Goal: Information Seeking & Learning: Learn about a topic

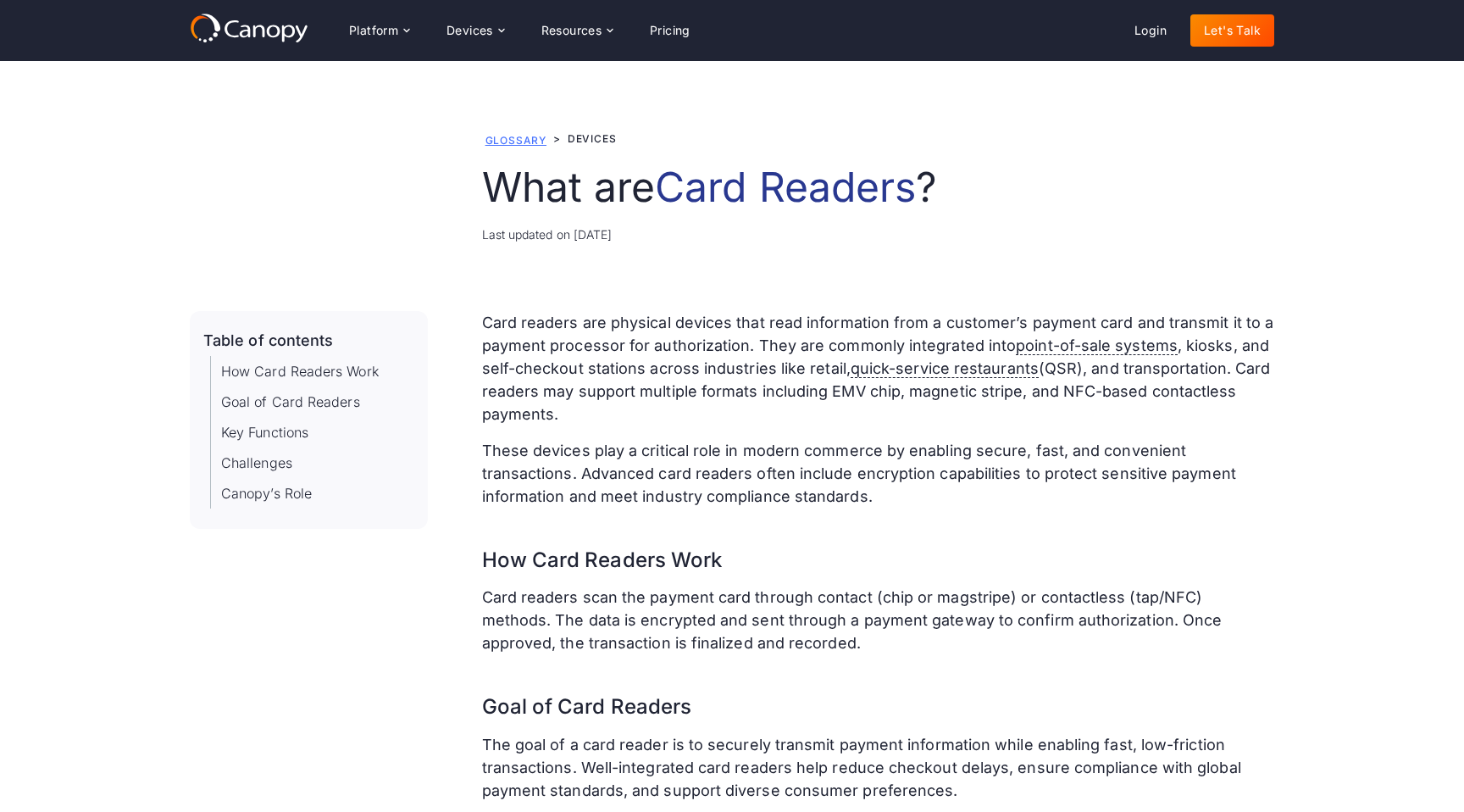
click at [535, 140] on link "Glossary" at bounding box center [516, 140] width 61 height 13
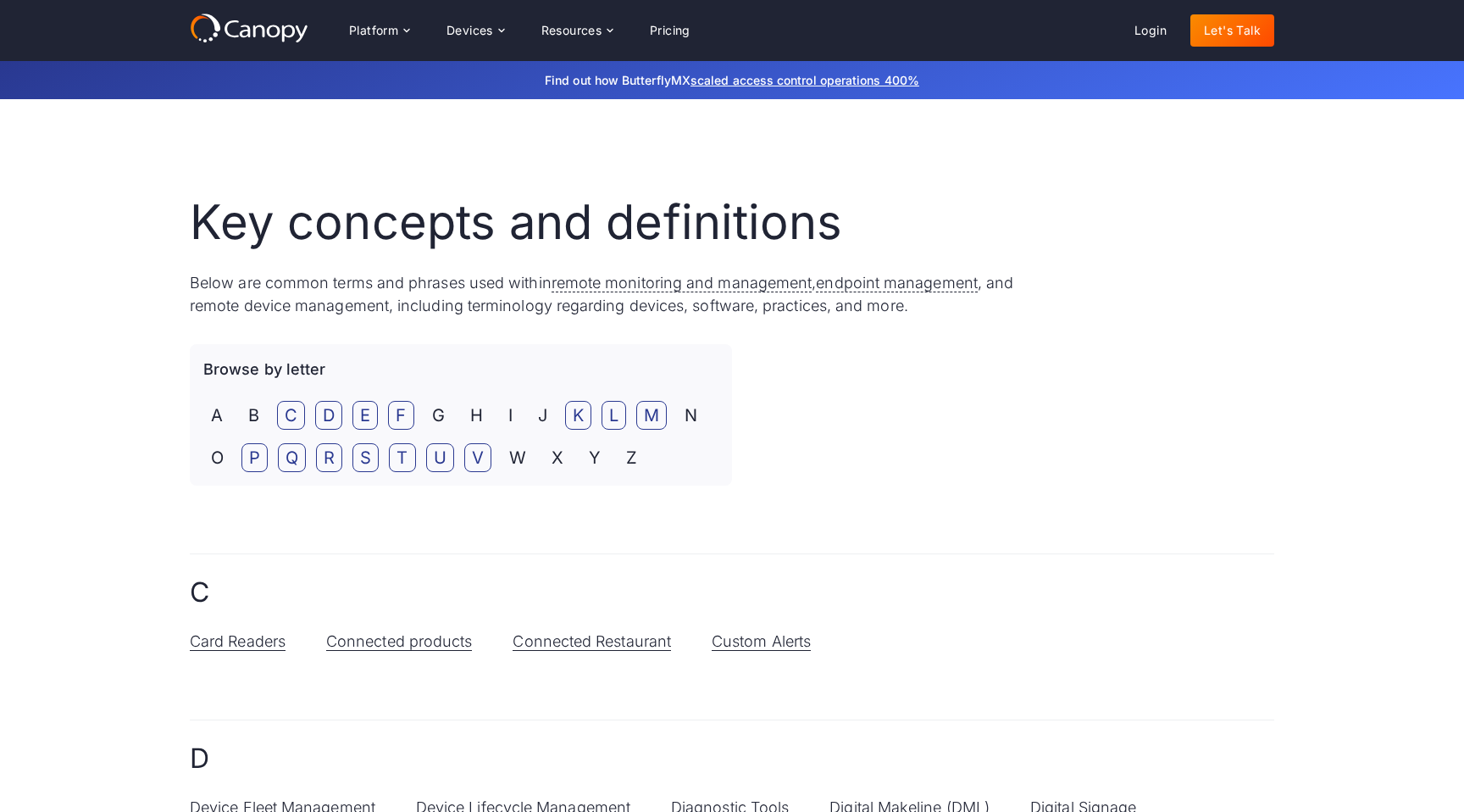
click at [918, 396] on div "Key concepts and definitions Below are common terms and phrases used within rem…" at bounding box center [732, 340] width 1085 height 292
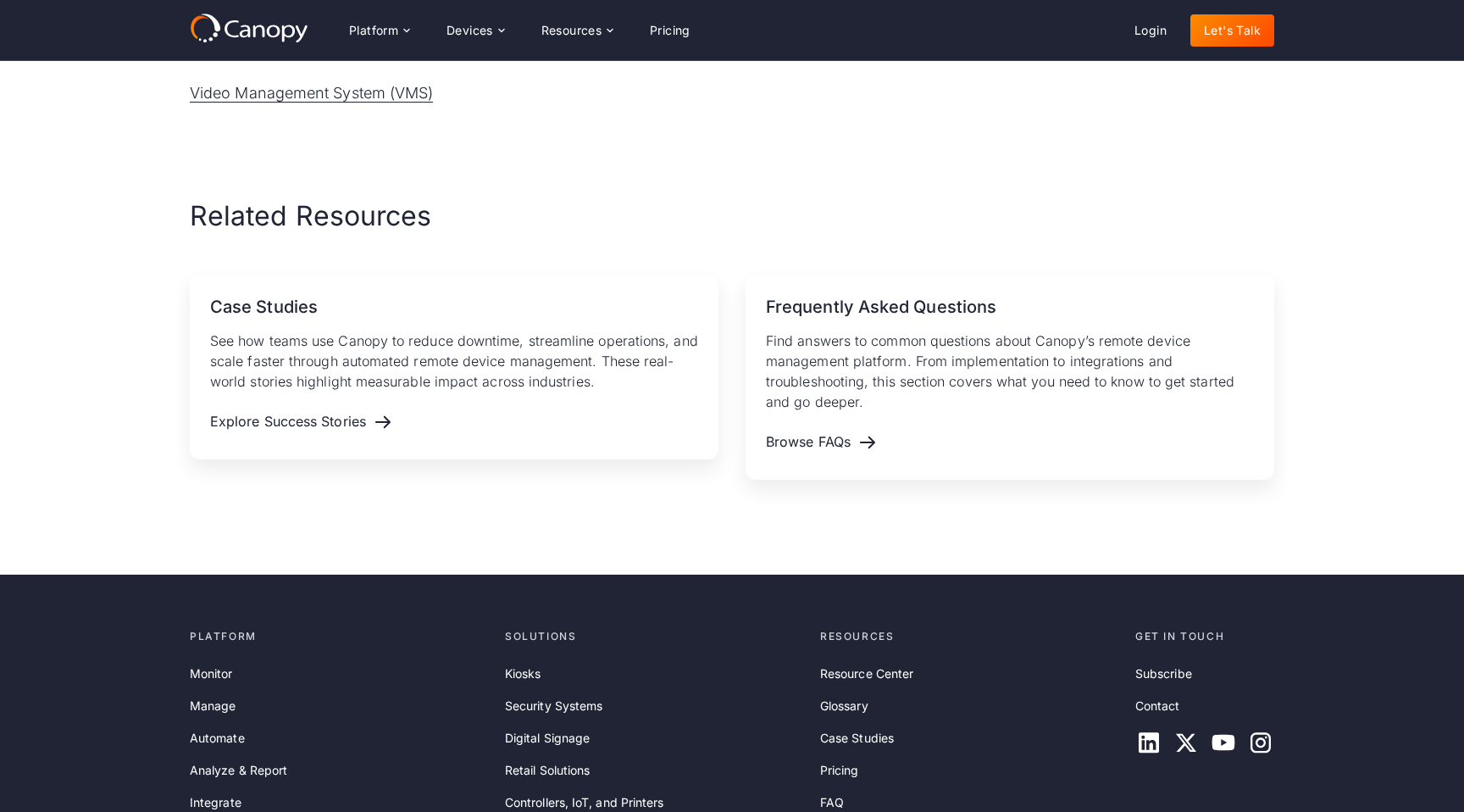
scroll to position [2748, 0]
